Goal: Check status: Check status

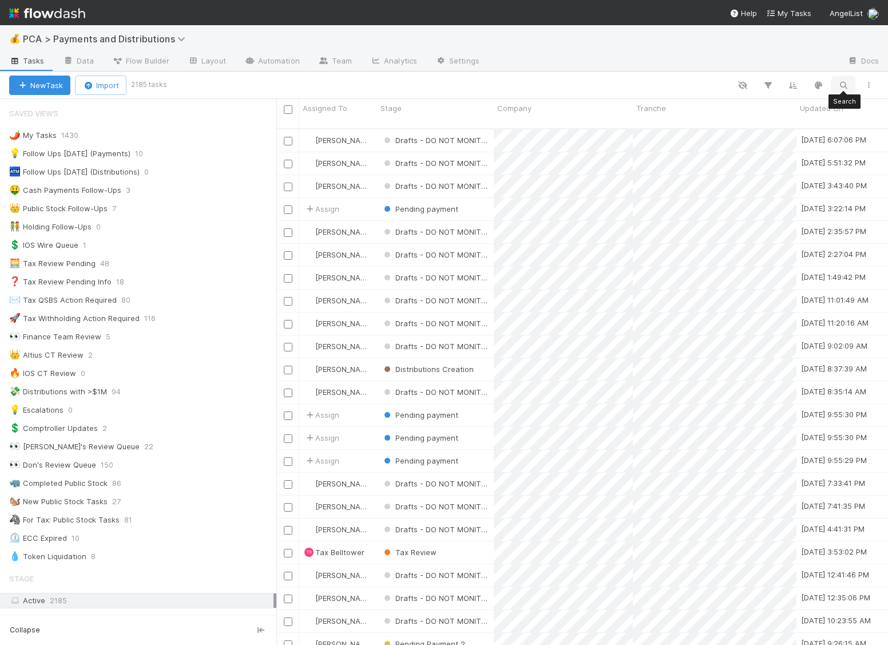
click at [838, 80] on icon "button" at bounding box center [843, 85] width 11 height 10
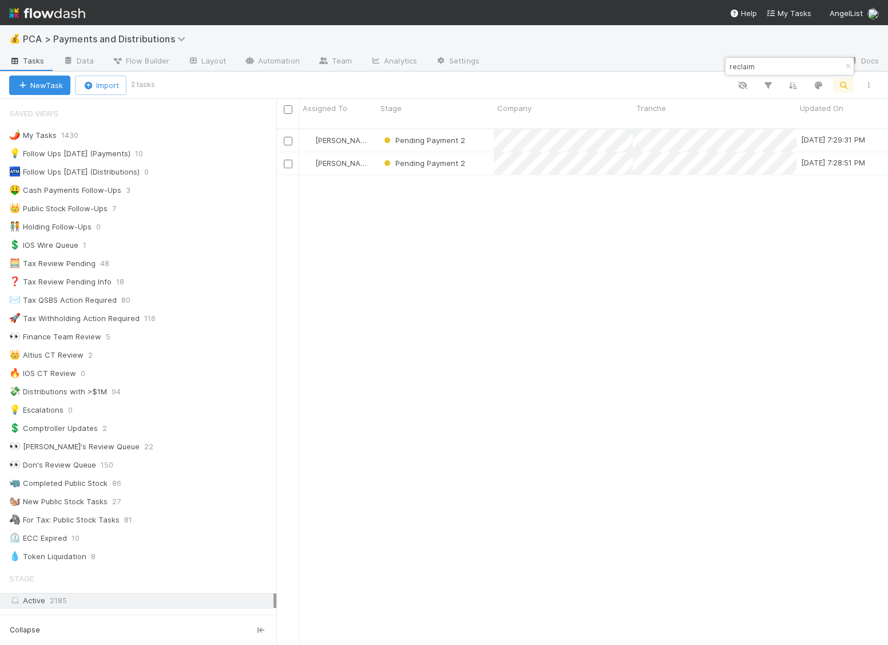
scroll to position [526, 611]
type input "reclaim"
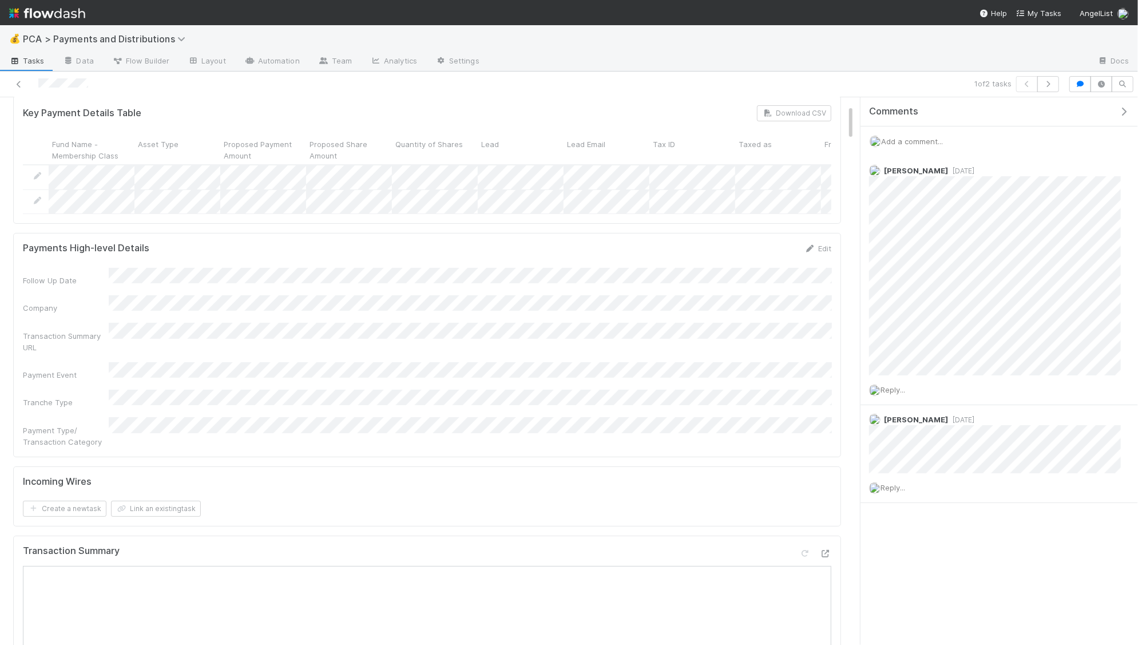
scroll to position [113, 0]
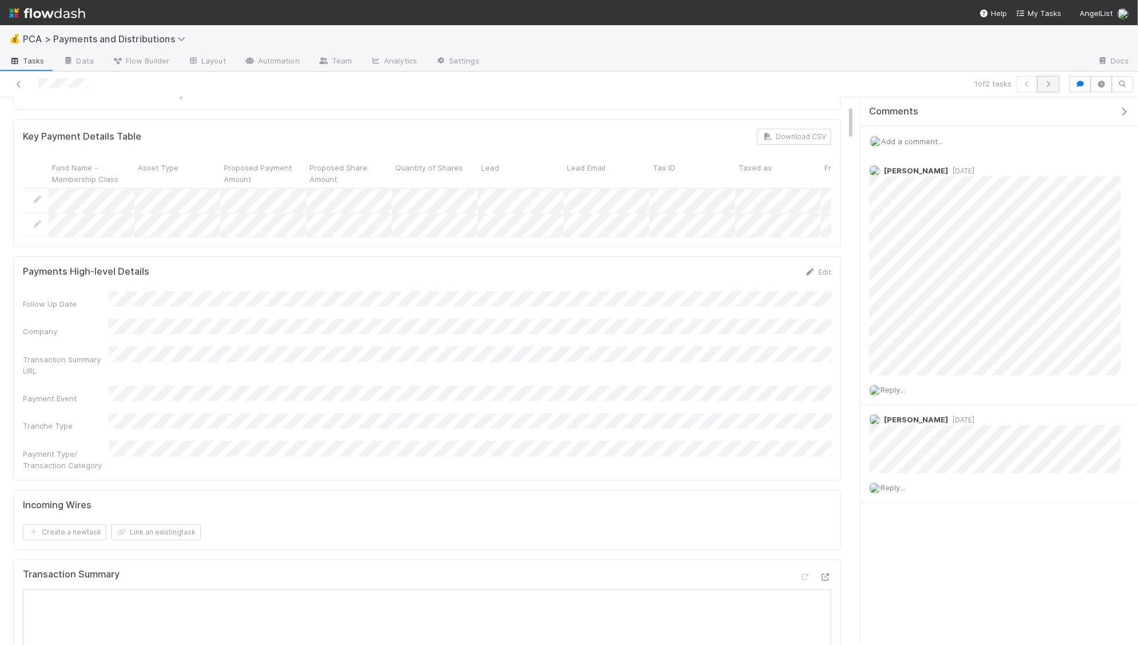
click at [887, 87] on button "button" at bounding box center [1048, 84] width 22 height 16
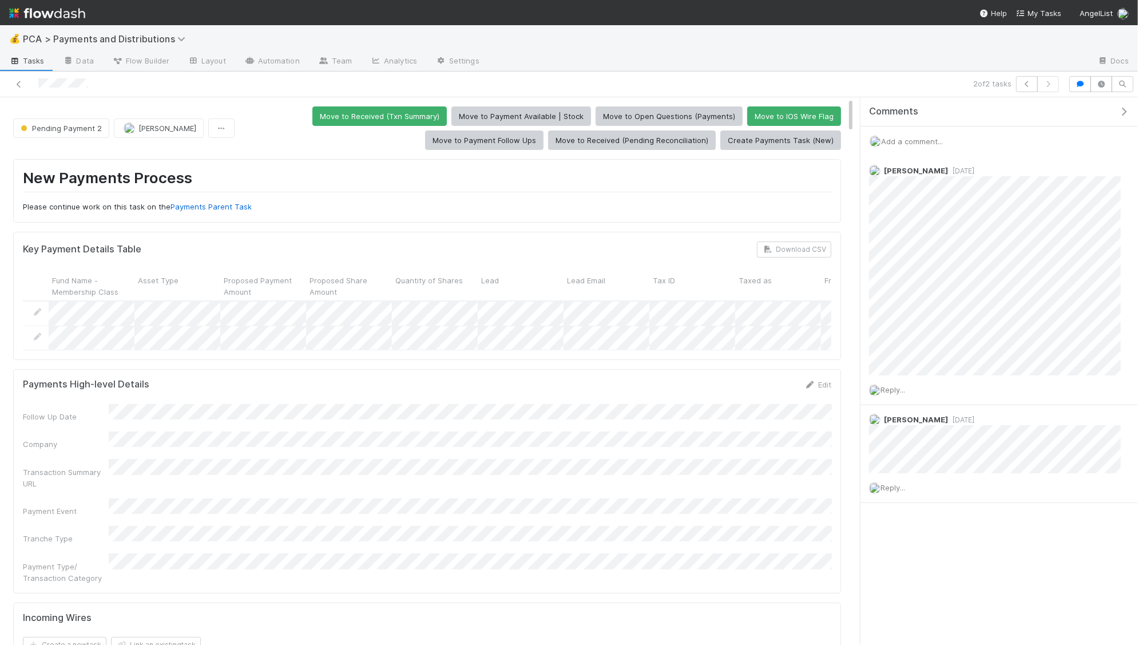
click at [887, 86] on div "2 of 2 tasks" at bounding box center [799, 84] width 527 height 16
click at [18, 85] on icon at bounding box center [18, 84] width 11 height 7
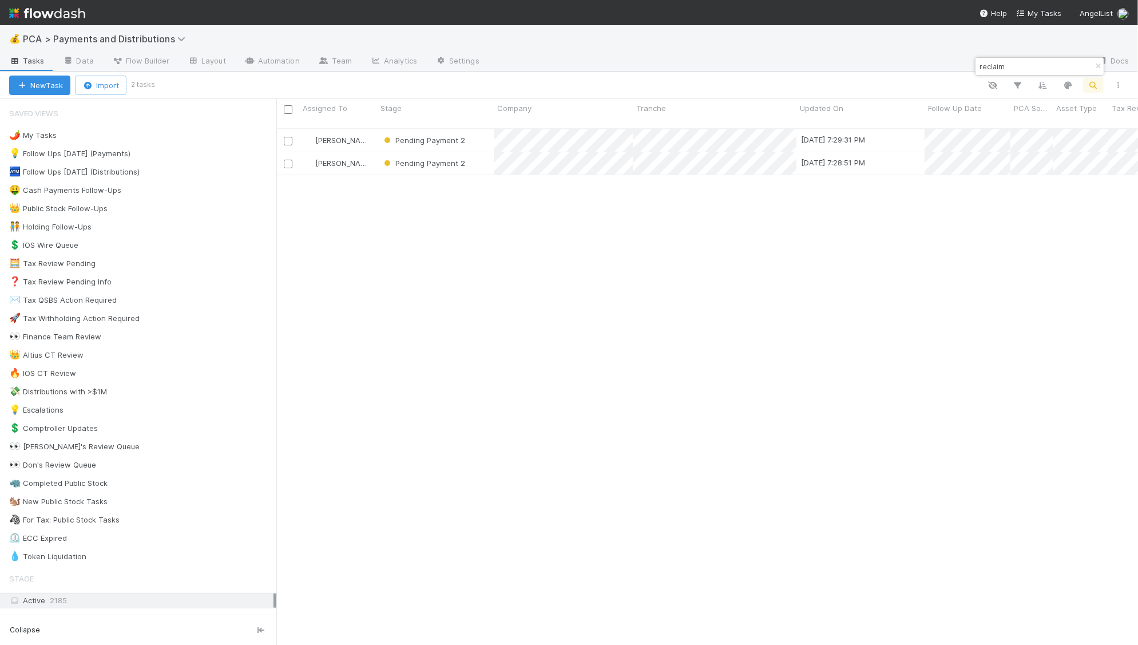
scroll to position [526, 862]
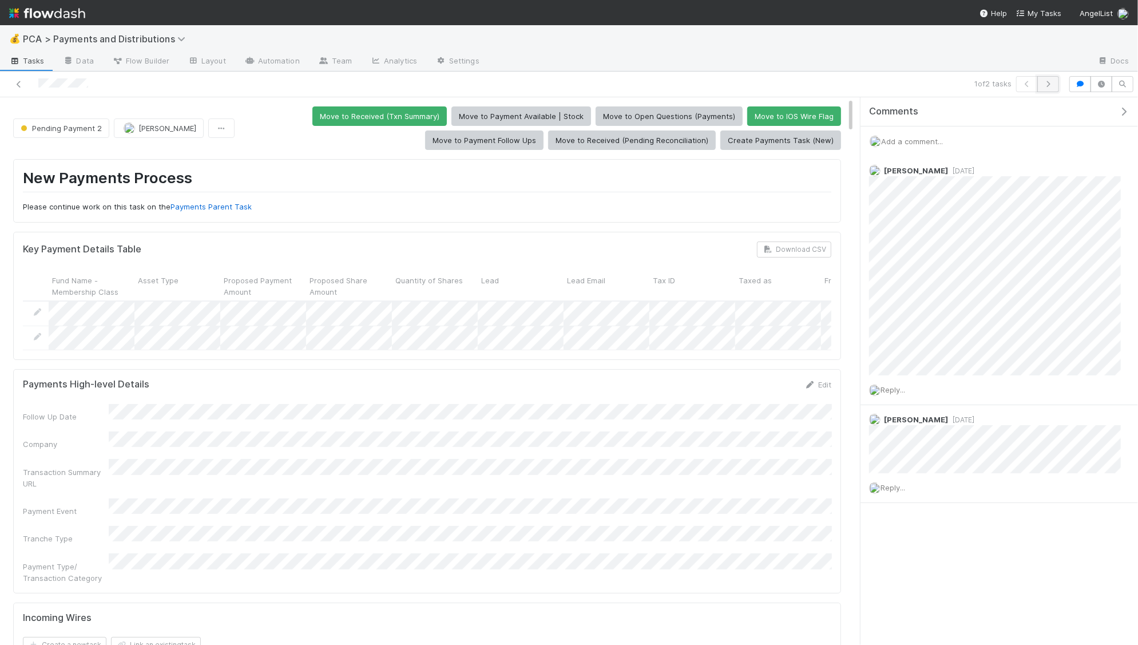
click at [887, 83] on icon "button" at bounding box center [1047, 84] width 11 height 7
